Goal: Unclear: Browse casually

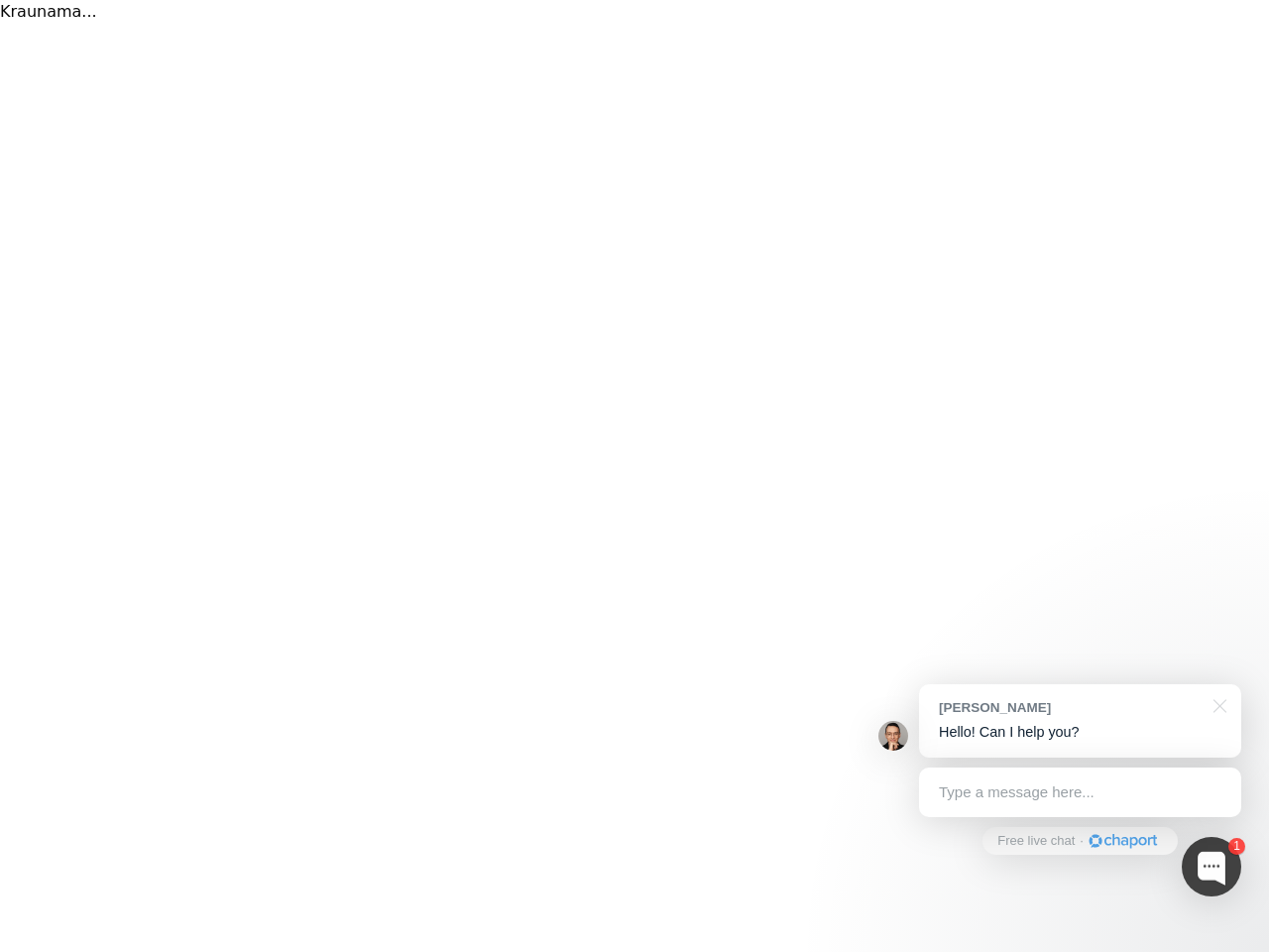
click at [634, 476] on div "Kraunama..." at bounding box center [634, 476] width 1269 height 952
click at [1212, 866] on div at bounding box center [1212, 867] width 60 height 60
click at [1080, 721] on div "[PERSON_NAME] Hello! Can I help you?" at bounding box center [1080, 720] width 323 height 73
click at [1217, 704] on div at bounding box center [1055, 506] width 372 height 661
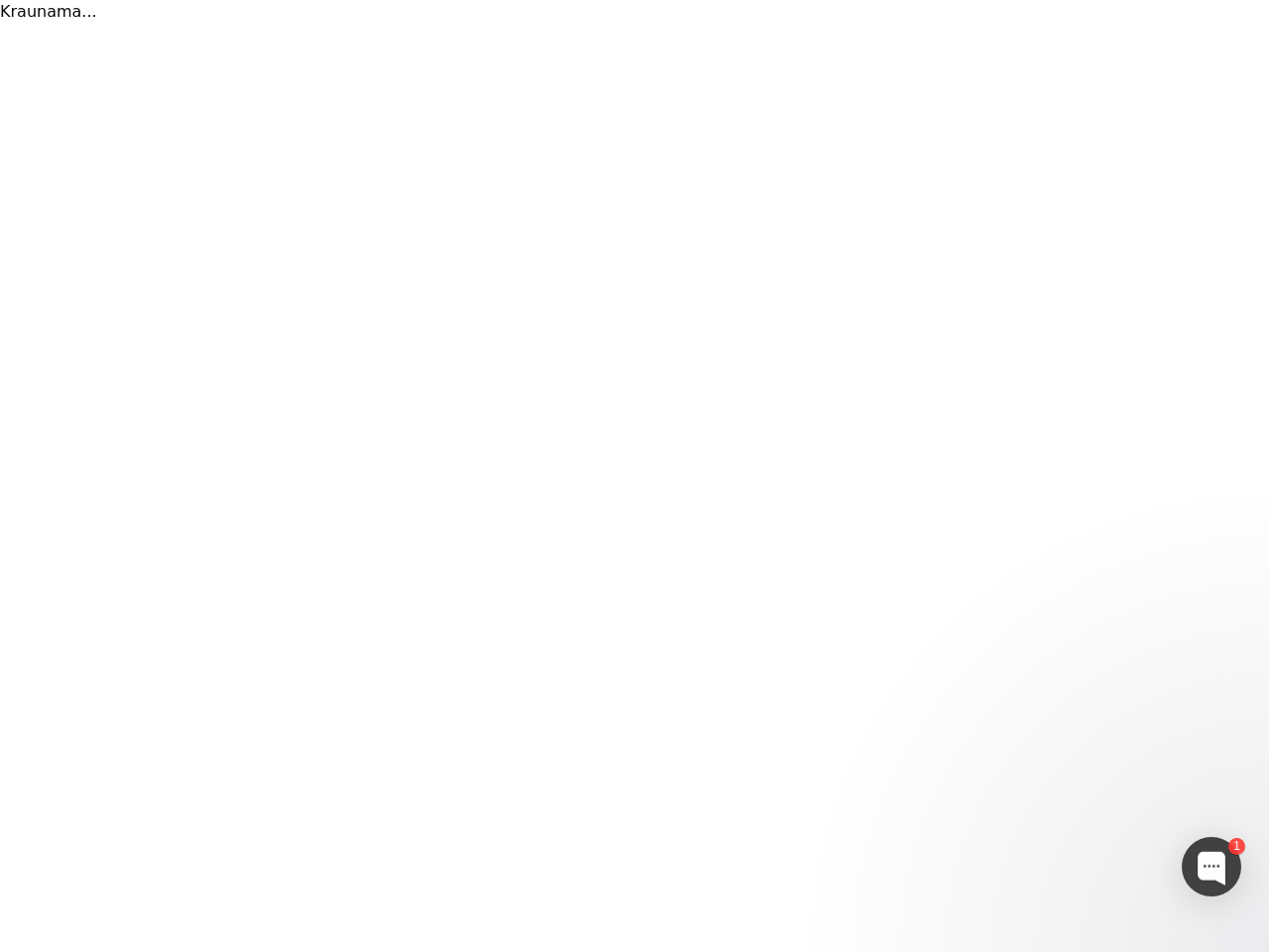
click at [1080, 792] on div at bounding box center [1055, 639] width 372 height 396
